Goal: Transaction & Acquisition: Purchase product/service

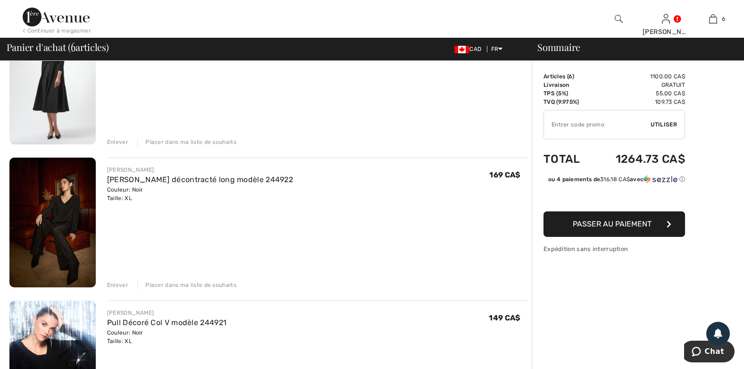
scroll to position [283, 0]
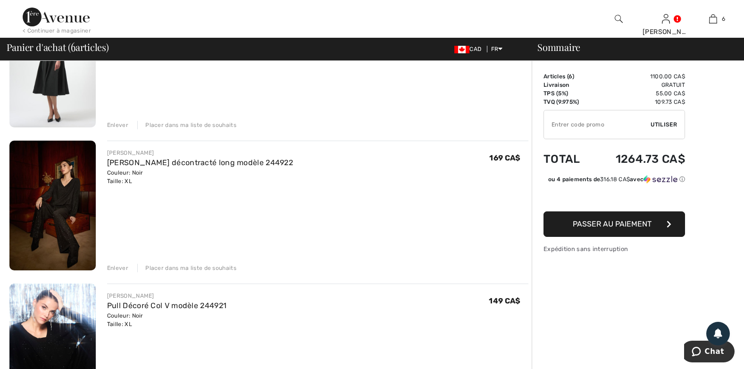
click at [77, 183] on img at bounding box center [52, 206] width 86 height 130
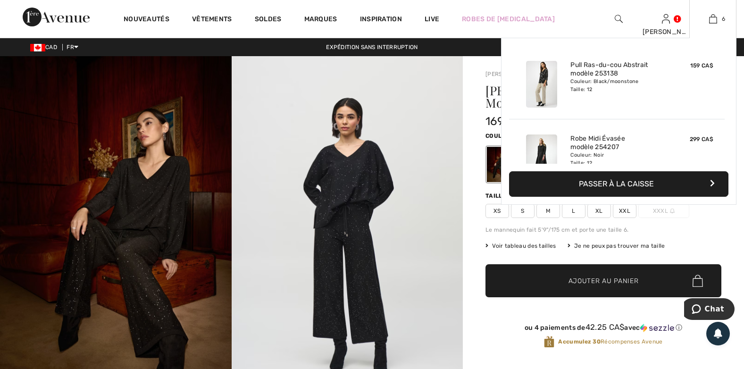
click at [613, 100] on div "Pull Ras-du-cou Abstrait modèle 253138 Couleur: Black/moonstone Taille: 12" at bounding box center [617, 84] width 100 height 54
click at [716, 13] on div "6 Ajouté au panier Joseph Ribkoff Pull Ras-du-cou Abstrait Modèle 253138 159 CA…" at bounding box center [712, 19] width 47 height 38
click at [716, 18] on img at bounding box center [713, 18] width 8 height 11
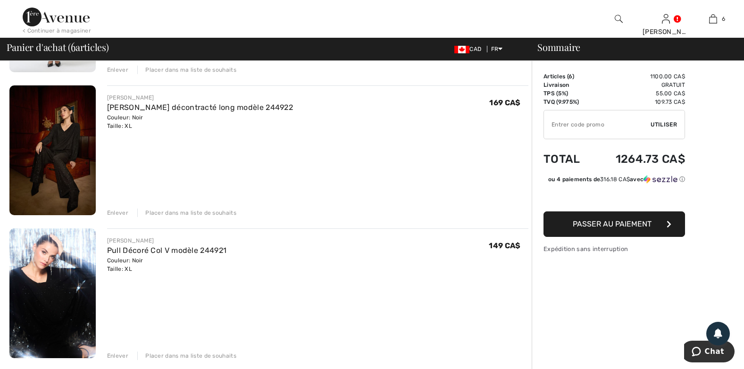
scroll to position [377, 0]
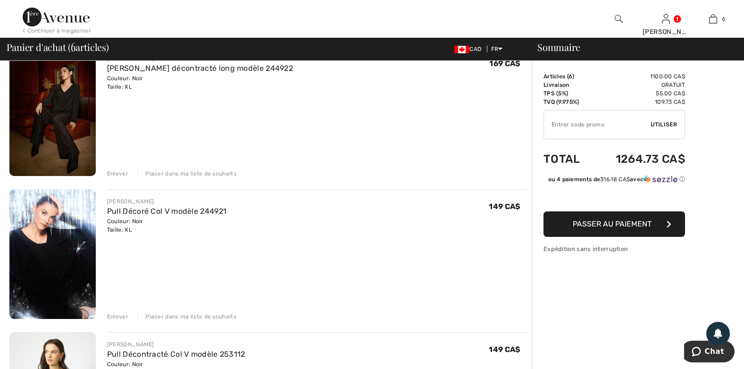
click at [61, 268] on img at bounding box center [52, 254] width 86 height 130
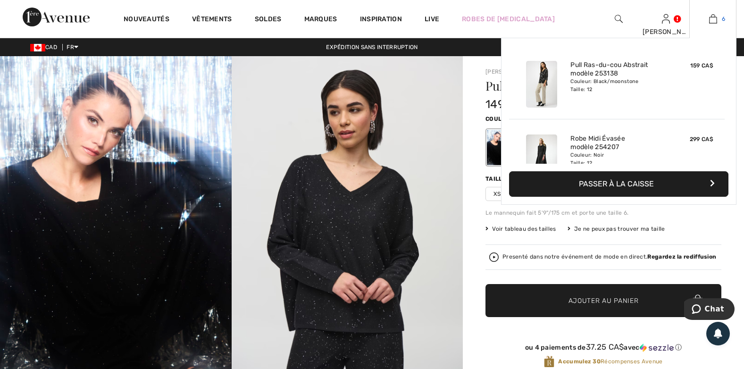
click at [718, 21] on link "6" at bounding box center [713, 18] width 46 height 11
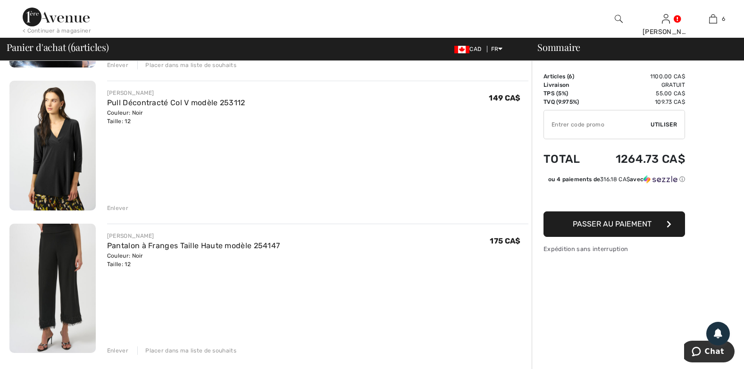
scroll to position [660, 0]
